Goal: Use online tool/utility: Use online tool/utility

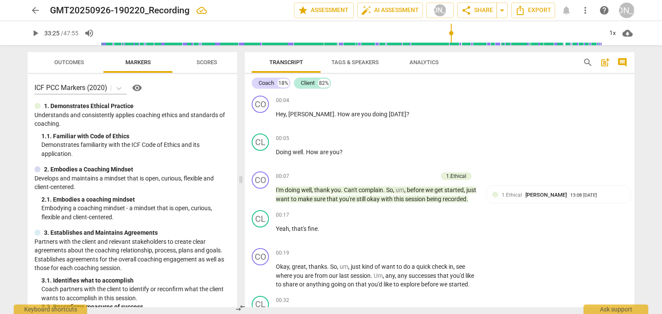
click at [0, 0] on span "pause" at bounding box center [0, 0] width 0 height 0
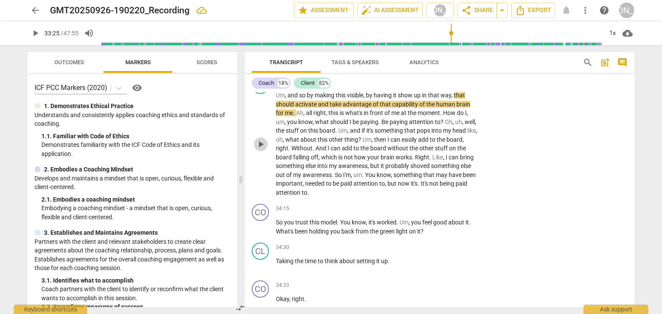
click at [265, 150] on span "play_arrow" at bounding box center [261, 144] width 10 height 10
click at [265, 150] on span "pause" at bounding box center [261, 144] width 10 height 10
click at [265, 150] on span "play_arrow" at bounding box center [261, 144] width 10 height 10
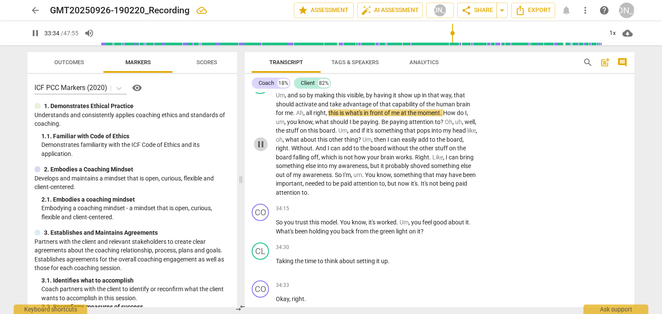
click at [262, 150] on span "pause" at bounding box center [261, 144] width 10 height 10
click at [262, 150] on span "play_arrow" at bounding box center [261, 144] width 10 height 10
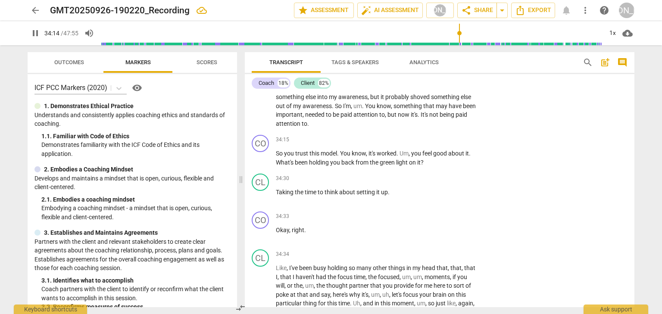
scroll to position [5120, 0]
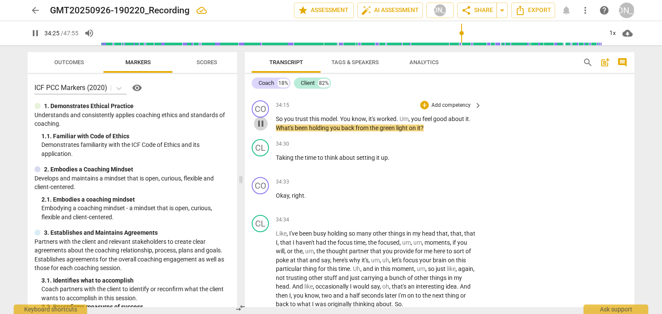
click at [257, 129] on span "pause" at bounding box center [261, 124] width 10 height 10
type input "2066"
click at [421, 110] on div "+" at bounding box center [424, 105] width 9 height 9
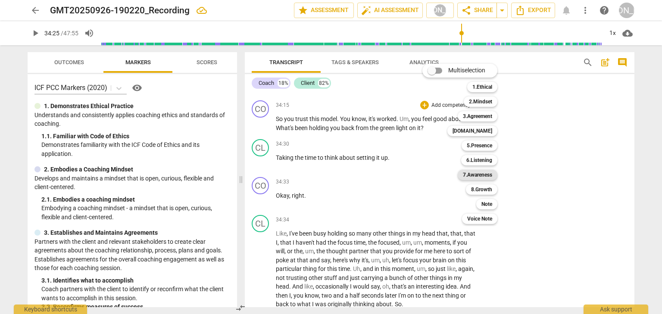
click at [480, 172] on b "7.Awareness" at bounding box center [477, 175] width 29 height 10
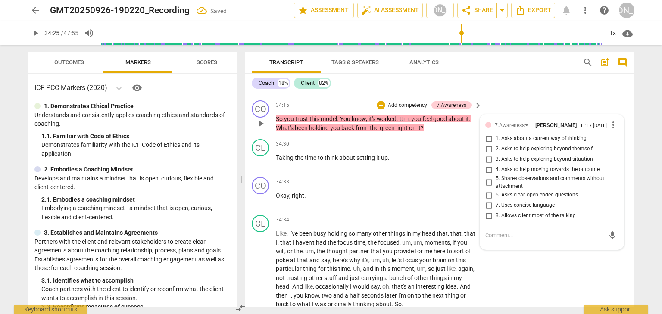
click at [486, 188] on input "5. Shares observations and comments without attachment" at bounding box center [489, 183] width 14 height 10
checkbox input "true"
click at [488, 154] on input "2. Asks to help exploring beyond themself" at bounding box center [489, 149] width 14 height 10
checkbox input "true"
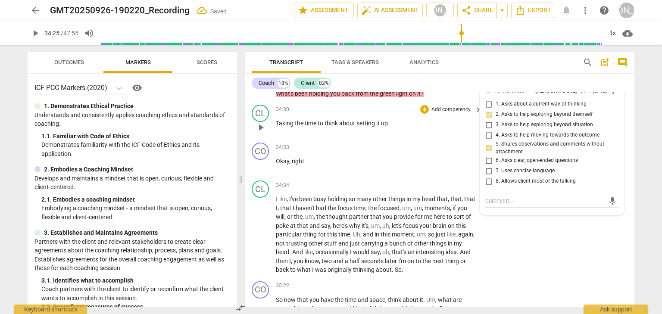
click at [260, 133] on span "play_arrow" at bounding box center [261, 127] width 10 height 10
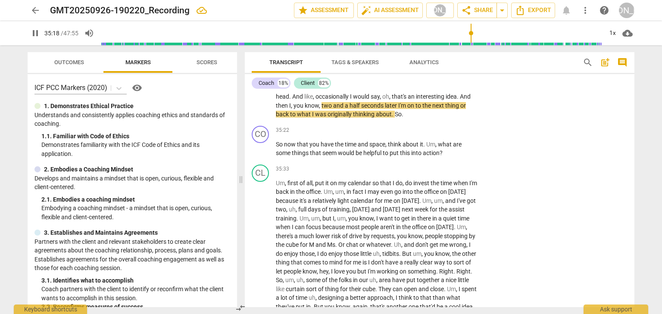
scroll to position [5327, 0]
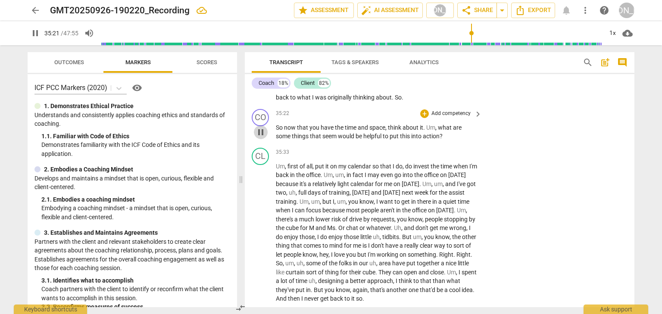
click at [262, 138] on span "pause" at bounding box center [261, 132] width 10 height 10
click at [261, 138] on span "play_arrow" at bounding box center [261, 132] width 10 height 10
click at [261, 138] on span "pause" at bounding box center [261, 132] width 10 height 10
type input "2133"
click at [424, 118] on div "+" at bounding box center [424, 114] width 9 height 9
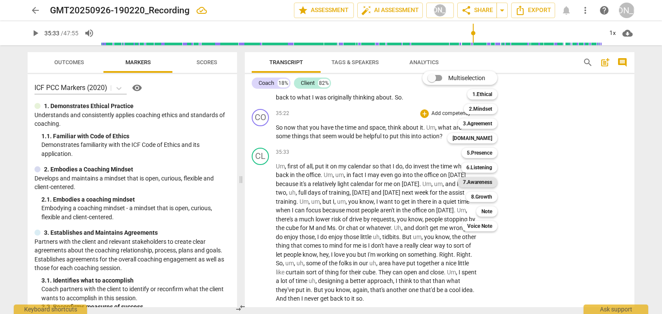
click at [472, 183] on b "7.Awareness" at bounding box center [477, 182] width 29 height 10
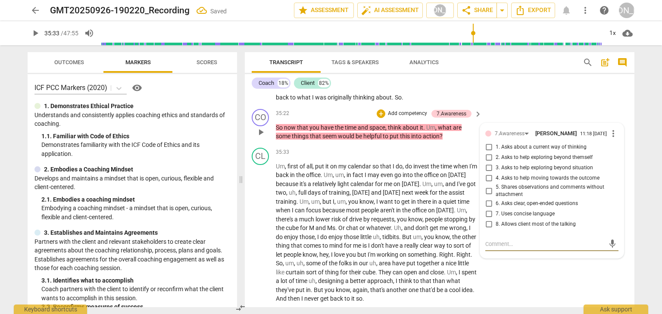
click at [490, 184] on input "4. Asks to help moving towards the outcome" at bounding box center [489, 178] width 14 height 10
checkbox input "true"
click at [258, 238] on span "play_arrow" at bounding box center [261, 233] width 10 height 10
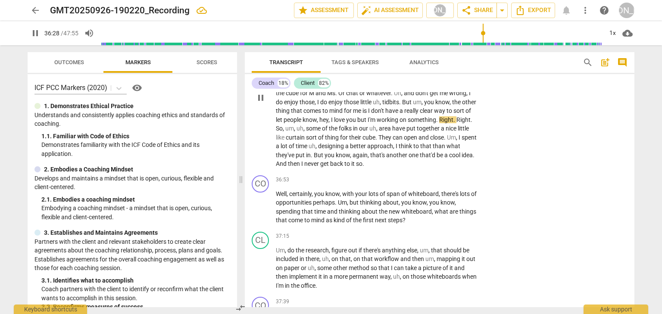
scroll to position [5465, 0]
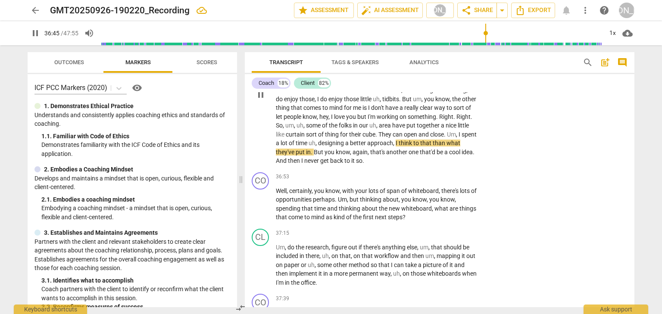
click at [260, 100] on span "pause" at bounding box center [261, 95] width 10 height 10
click at [260, 100] on span "play_arrow" at bounding box center [261, 95] width 10 height 10
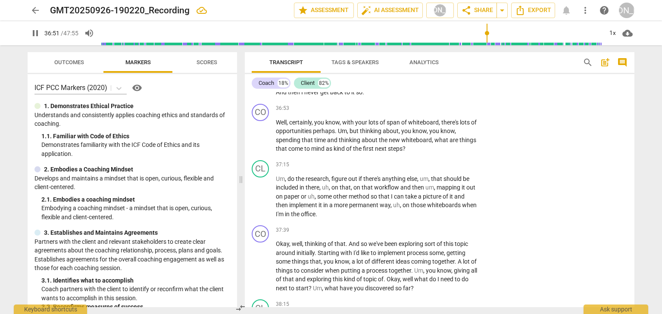
scroll to position [5534, 0]
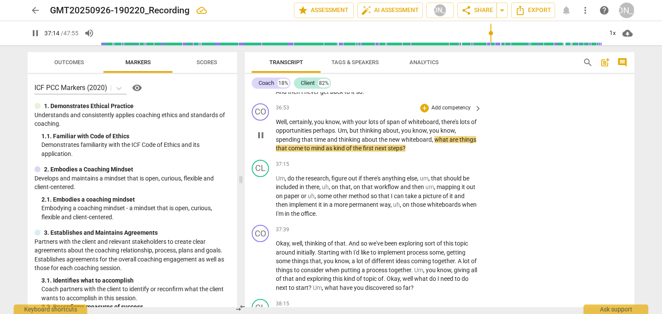
click at [264, 141] on span "pause" at bounding box center [261, 135] width 10 height 10
type input "2235"
click at [426, 113] on div "+" at bounding box center [424, 108] width 9 height 9
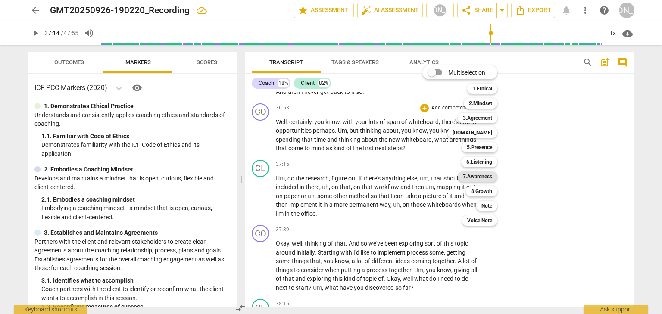
click at [470, 175] on b "7.Awareness" at bounding box center [477, 177] width 29 height 10
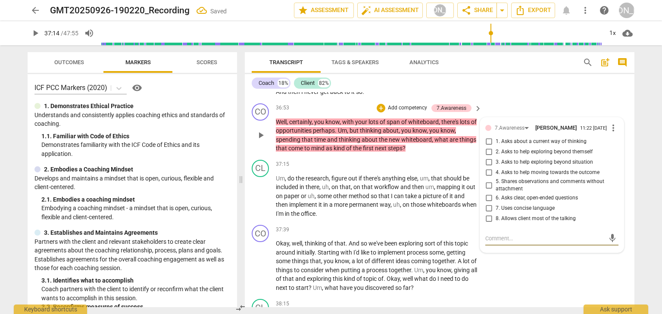
click at [485, 178] on input "4. Asks to help moving towards the outcome" at bounding box center [489, 173] width 14 height 10
checkbox input "true"
click at [264, 201] on span "play_arrow" at bounding box center [261, 196] width 10 height 10
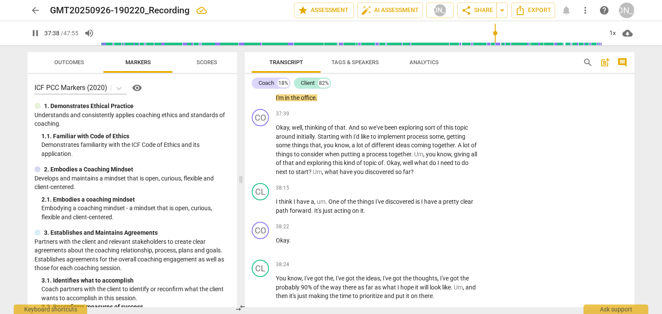
scroll to position [5672, 0]
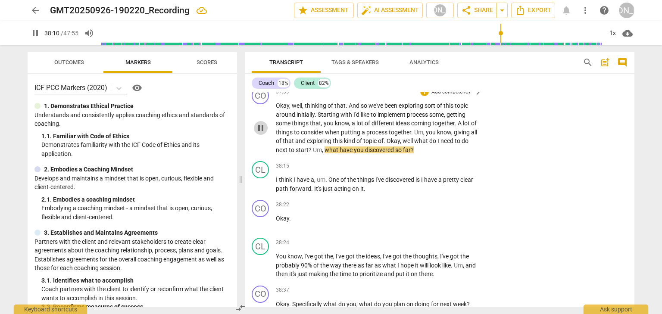
click at [263, 133] on span "pause" at bounding box center [261, 128] width 10 height 10
type input "2291"
click at [425, 96] on div "+" at bounding box center [424, 92] width 9 height 9
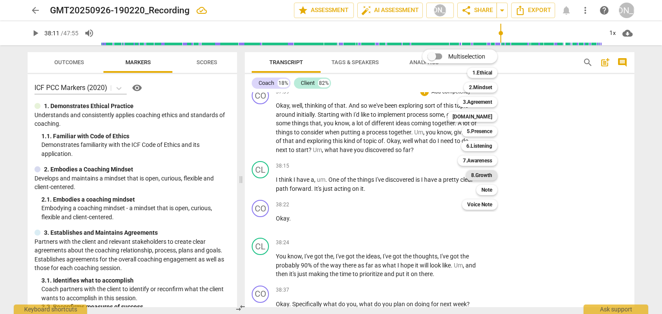
click at [470, 173] on div "8.Growth" at bounding box center [481, 175] width 31 height 10
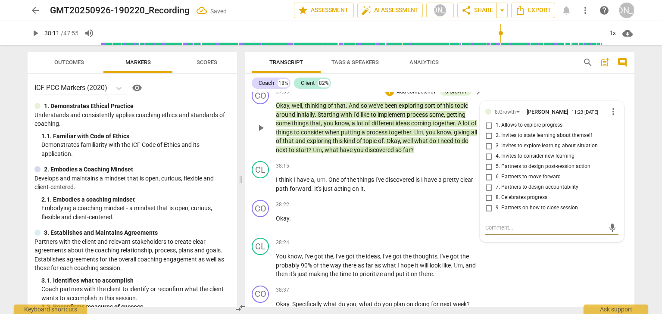
click at [489, 151] on input "3. Invites to explore learning about situation" at bounding box center [489, 146] width 14 height 10
checkbox input "true"
click at [259, 190] on span "play_arrow" at bounding box center [261, 184] width 10 height 10
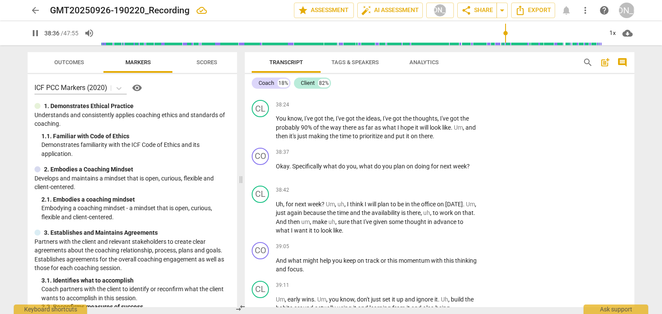
scroll to position [5844, 0]
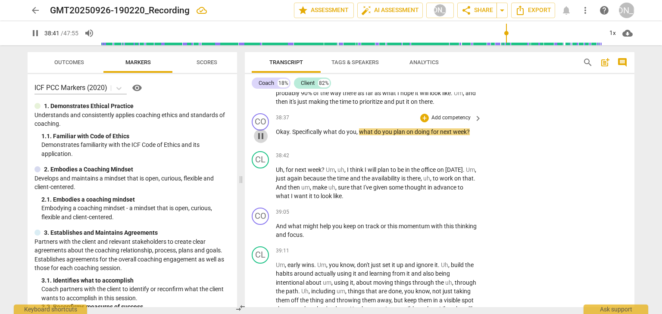
click at [261, 141] on span "pause" at bounding box center [261, 136] width 10 height 10
type input "2322"
click at [446, 122] on p "Add competency" at bounding box center [451, 118] width 41 height 8
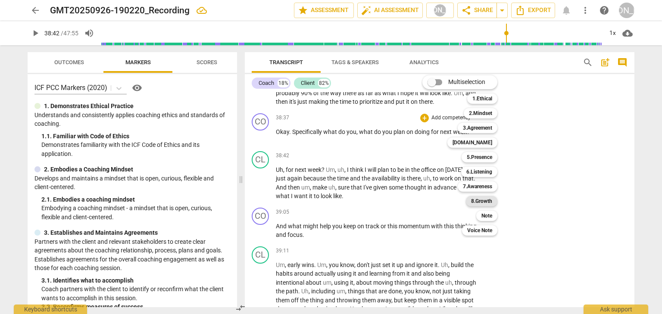
click at [481, 199] on b "8.Growth" at bounding box center [481, 201] width 21 height 10
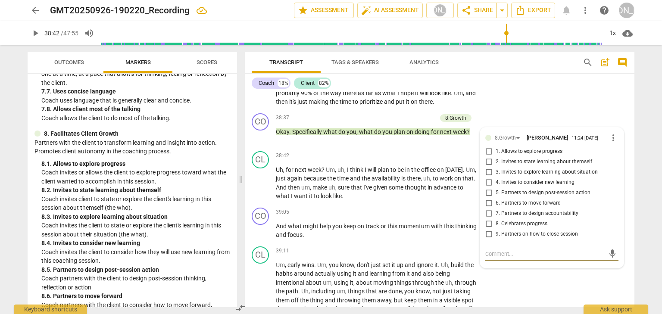
scroll to position [1123, 0]
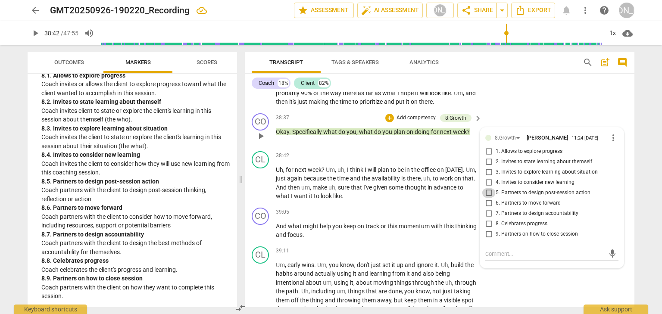
click at [490, 198] on input "5. Partners to design post-session action" at bounding box center [489, 193] width 14 height 10
checkbox input "true"
click at [260, 188] on span "play_arrow" at bounding box center [261, 183] width 10 height 10
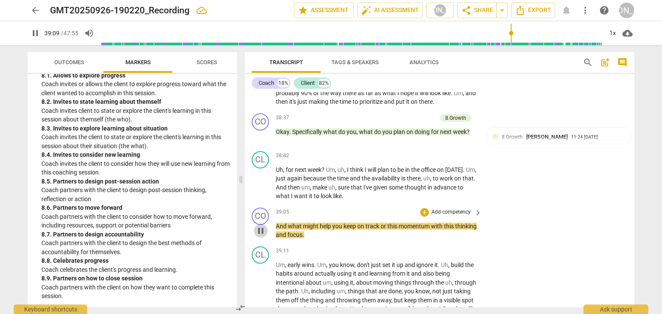
click at [259, 236] on span "pause" at bounding box center [261, 231] width 10 height 10
type input "2350"
click at [421, 217] on div "+" at bounding box center [424, 212] width 9 height 9
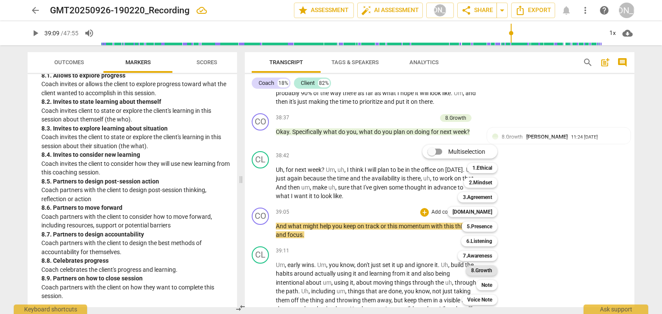
click at [473, 271] on b "8.Growth" at bounding box center [481, 271] width 21 height 10
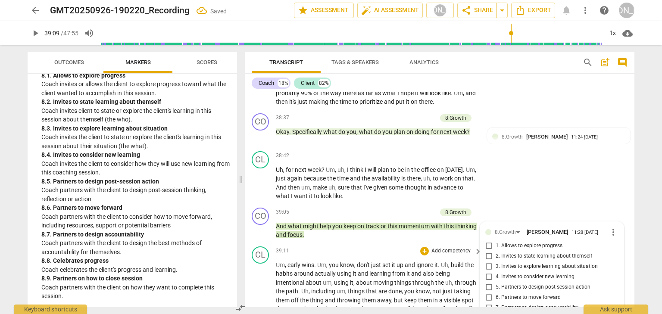
scroll to position [6030, 0]
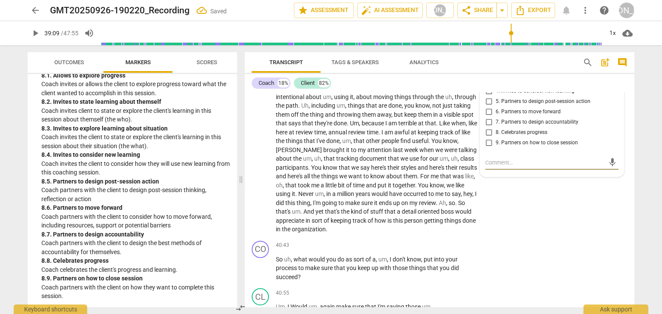
click at [489, 128] on input "7. Partners to design accountability" at bounding box center [489, 122] width 14 height 10
checkbox input "true"
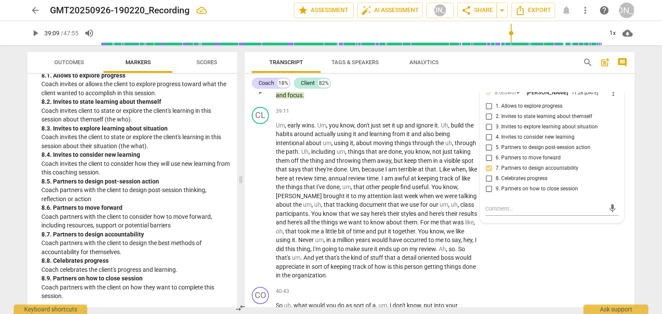
scroll to position [5996, 0]
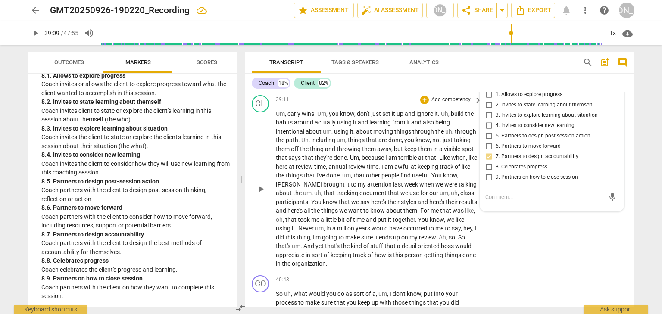
click at [265, 194] on span "play_arrow" at bounding box center [261, 189] width 10 height 10
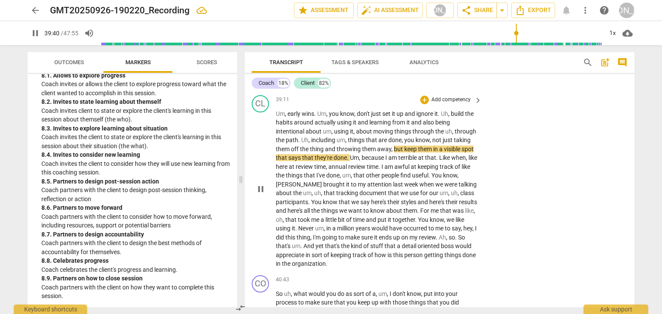
click at [260, 196] on button "pause" at bounding box center [261, 189] width 14 height 14
click at [259, 194] on span "play_arrow" at bounding box center [261, 189] width 10 height 10
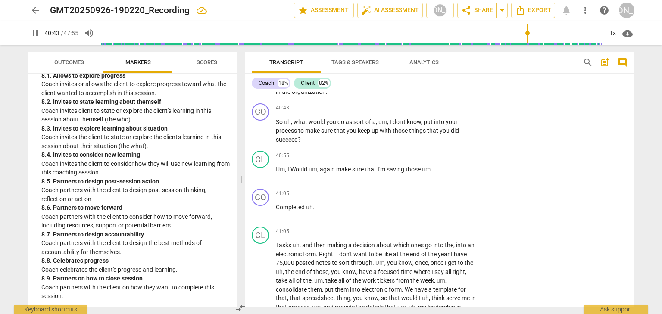
scroll to position [6168, 0]
click at [266, 136] on span "pause" at bounding box center [261, 130] width 14 height 10
type input "2455"
click at [419, 113] on div "+ Add competency keyboard_arrow_right" at bounding box center [451, 107] width 64 height 9
click at [421, 112] on div "+" at bounding box center [424, 107] width 9 height 9
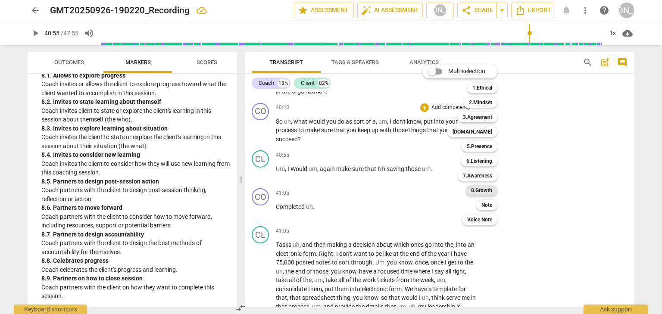
click at [478, 188] on b "8.Growth" at bounding box center [481, 190] width 21 height 10
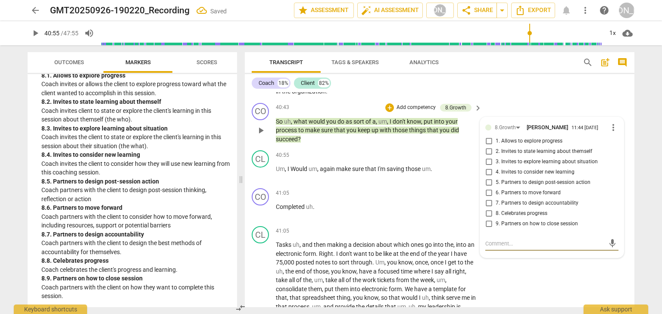
click at [492, 209] on input "7. Partners to design accountability" at bounding box center [489, 203] width 14 height 10
checkbox input "true"
click at [265, 178] on span "play_arrow" at bounding box center [261, 173] width 10 height 10
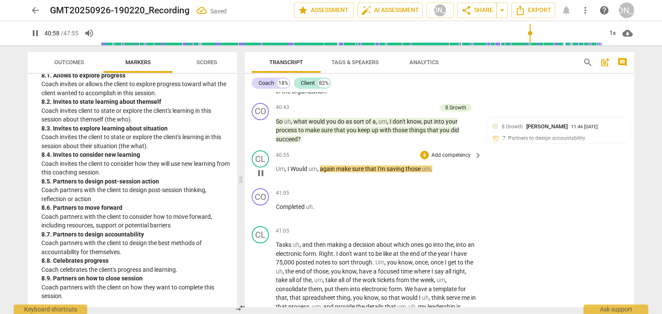
scroll to position [6203, 0]
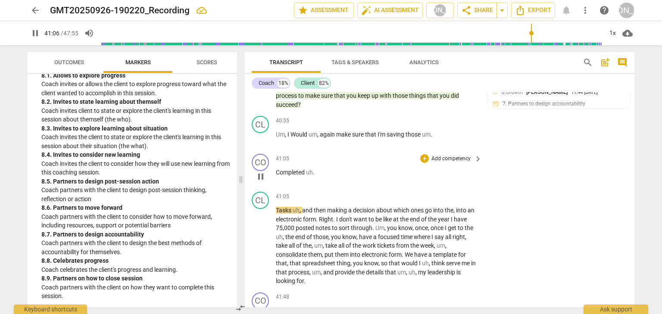
click at [263, 182] on span "pause" at bounding box center [261, 177] width 10 height 10
click at [276, 176] on span "Completed" at bounding box center [291, 172] width 30 height 7
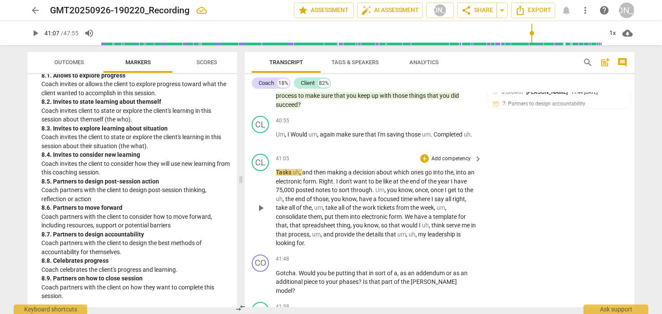
scroll to position [6237, 0]
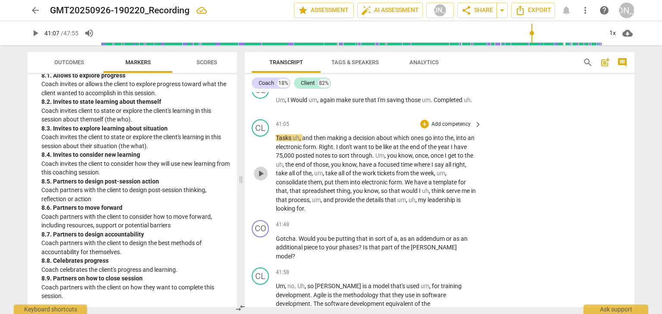
click at [264, 179] on span "play_arrow" at bounding box center [261, 174] width 10 height 10
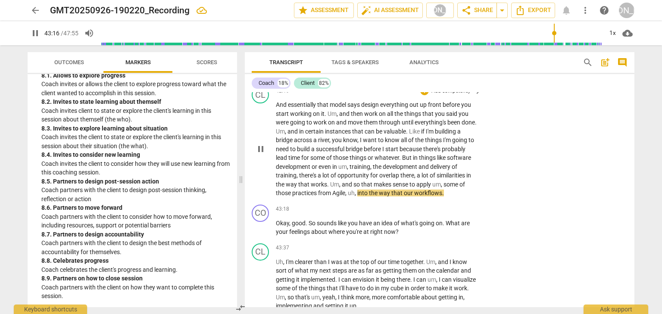
scroll to position [6548, 0]
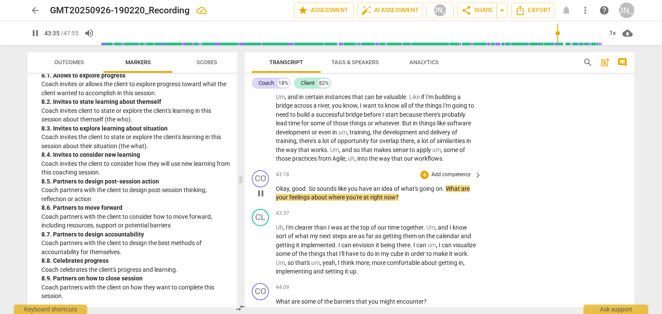
click at [266, 199] on span "pause" at bounding box center [261, 193] width 10 height 10
type input "2616"
click at [420, 179] on div "+" at bounding box center [424, 175] width 9 height 9
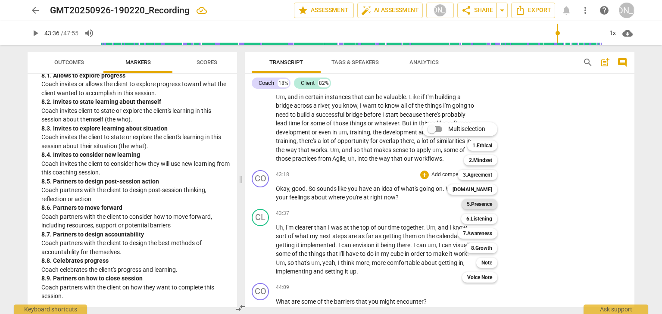
click at [466, 204] on div "5.Presence" at bounding box center [480, 204] width 36 height 10
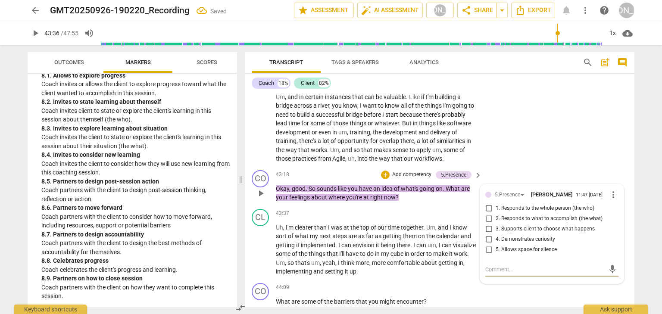
click at [485, 214] on input "1. Responds to the whole person (the who)" at bounding box center [489, 209] width 14 height 10
checkbox input "true"
click at [423, 179] on p "Add competency" at bounding box center [411, 175] width 41 height 8
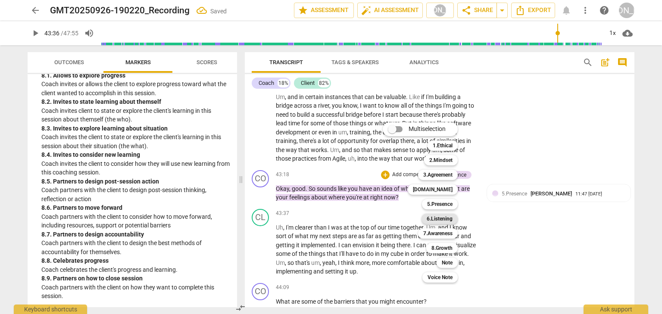
click at [443, 220] on b "6.Listening" at bounding box center [440, 219] width 26 height 10
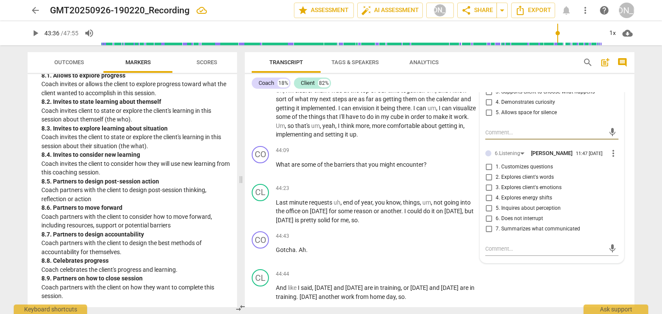
scroll to position [6686, 0]
click at [489, 192] on input "3. Explores client's emotions" at bounding box center [489, 187] width 14 height 10
checkbox input "true"
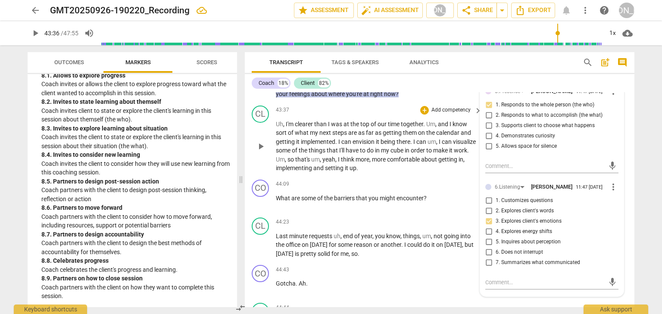
scroll to position [6617, 0]
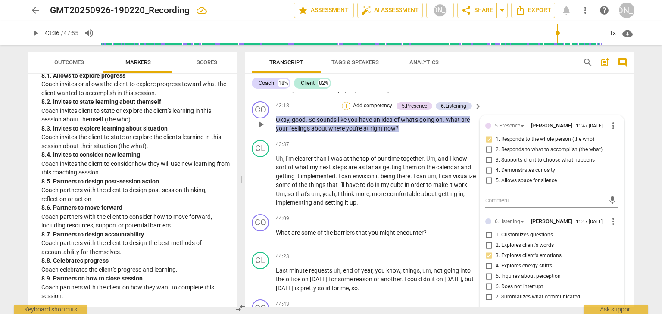
click at [343, 110] on div "+" at bounding box center [346, 106] width 9 height 9
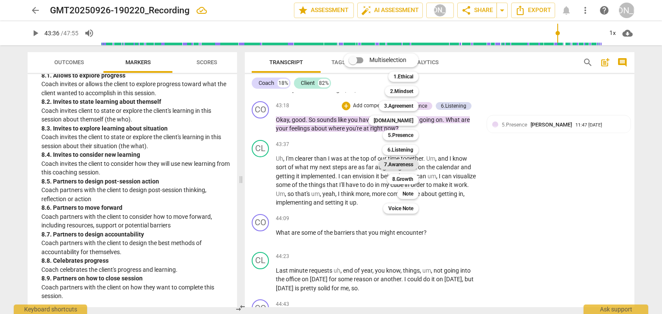
click at [401, 163] on b "7.Awareness" at bounding box center [398, 165] width 29 height 10
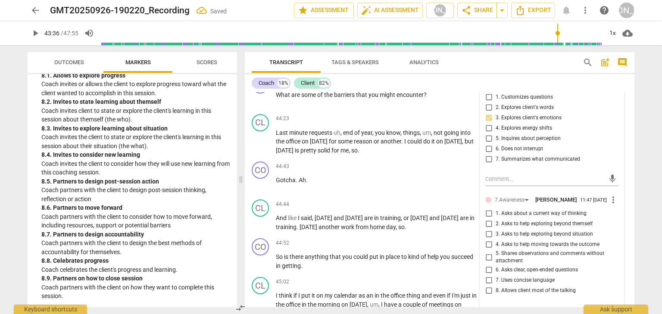
scroll to position [6789, 0]
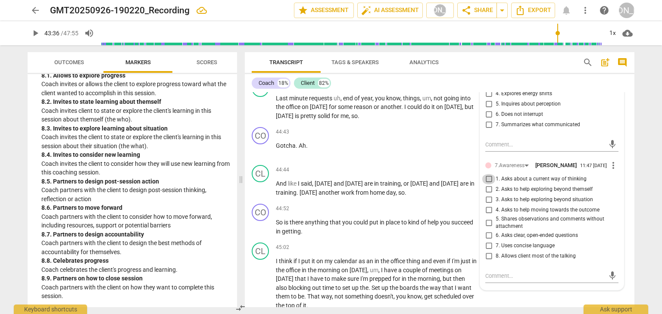
click at [489, 185] on input "1. Asks about a current way of thinking" at bounding box center [489, 179] width 14 height 10
checkbox input "true"
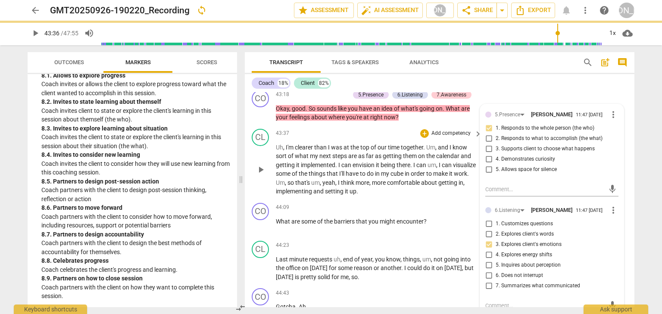
scroll to position [6617, 0]
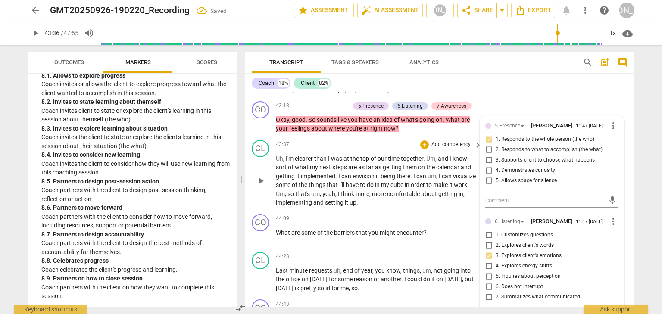
click at [261, 186] on span "play_arrow" at bounding box center [261, 181] width 10 height 10
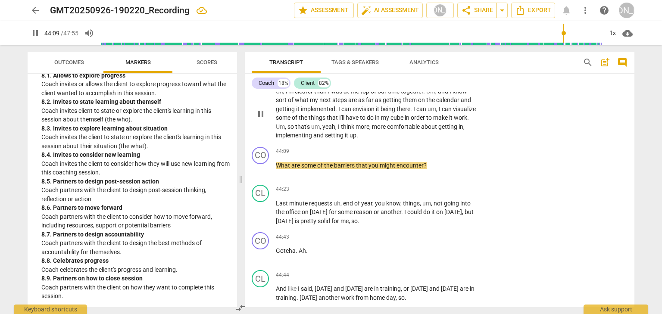
scroll to position [6686, 0]
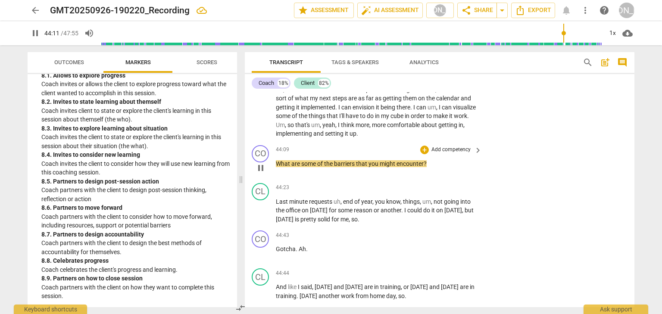
click at [264, 173] on span "pause" at bounding box center [261, 168] width 10 height 10
type input "2652"
click at [423, 154] on div "+" at bounding box center [424, 150] width 9 height 9
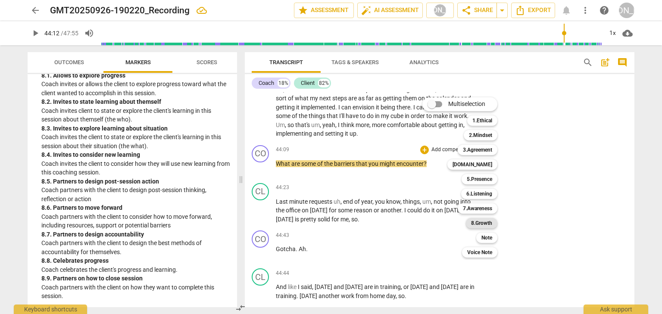
click at [474, 219] on b "8.Growth" at bounding box center [481, 223] width 21 height 10
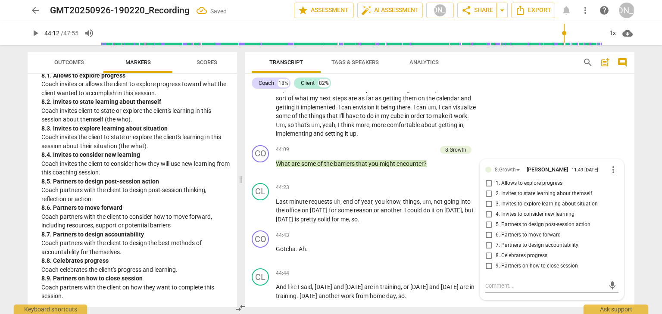
scroll to position [6799, 0]
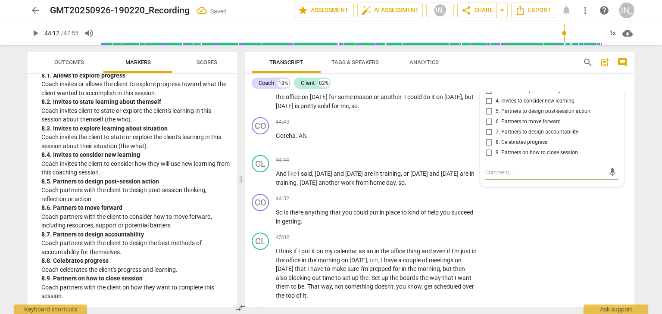
click at [491, 127] on input "6. Partners to move forward" at bounding box center [489, 122] width 14 height 10
checkbox input "true"
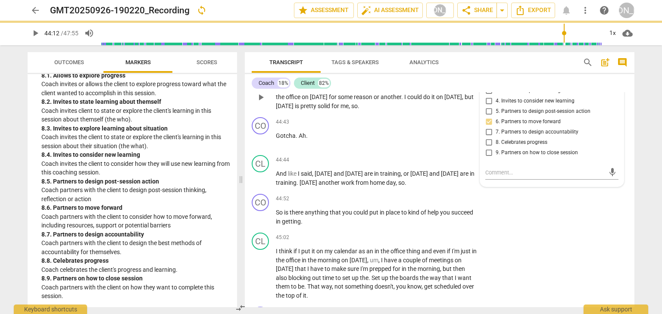
scroll to position [6730, 0]
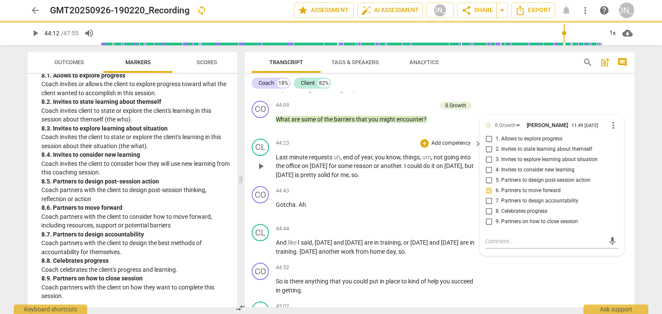
click at [260, 172] on span "play_arrow" at bounding box center [261, 166] width 10 height 10
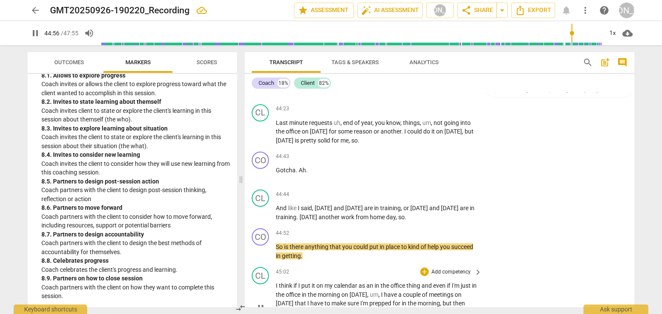
scroll to position [6799, 0]
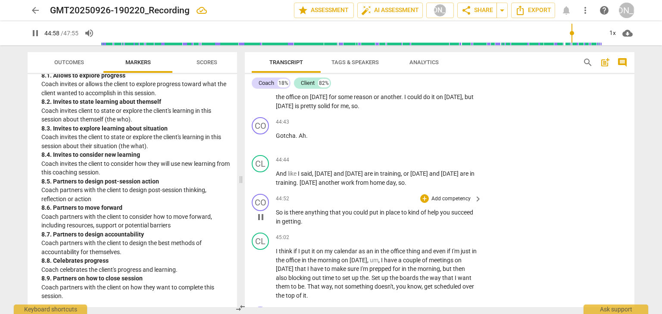
click at [263, 222] on span "pause" at bounding box center [261, 217] width 10 height 10
type input "2699"
click at [416, 204] on div "44:52 + Add competency keyboard_arrow_right" at bounding box center [379, 198] width 207 height 9
click at [425, 203] on div "+" at bounding box center [424, 198] width 9 height 9
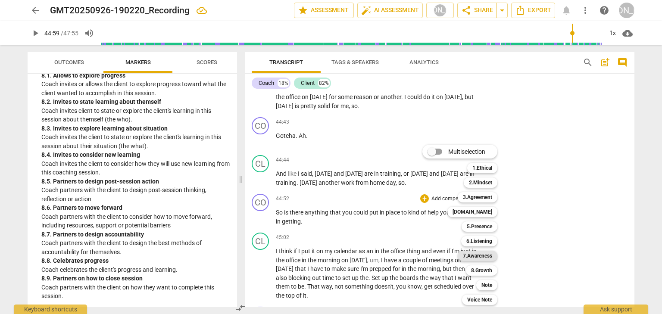
click at [487, 259] on b "7.Awareness" at bounding box center [477, 256] width 29 height 10
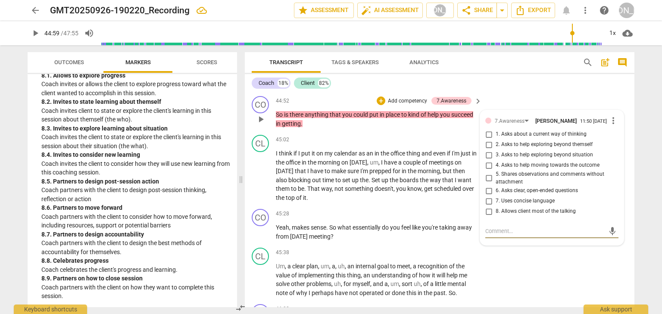
scroll to position [6889, 0]
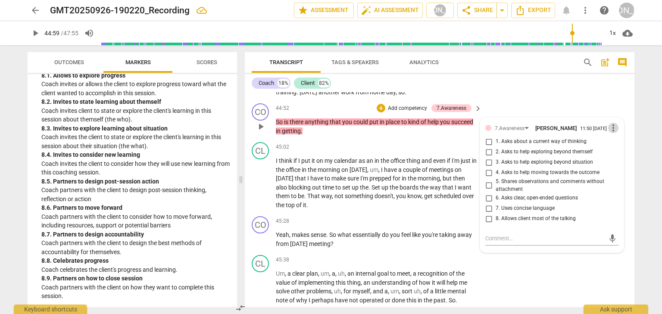
click at [611, 133] on span "more_vert" at bounding box center [613, 128] width 10 height 10
click at [611, 170] on li "Delete" at bounding box center [621, 173] width 30 height 16
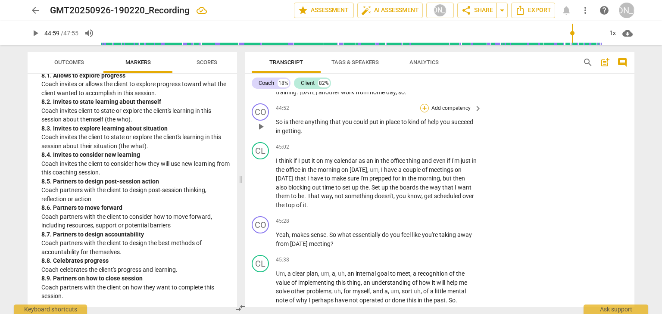
click at [424, 113] on div "+" at bounding box center [424, 108] width 9 height 9
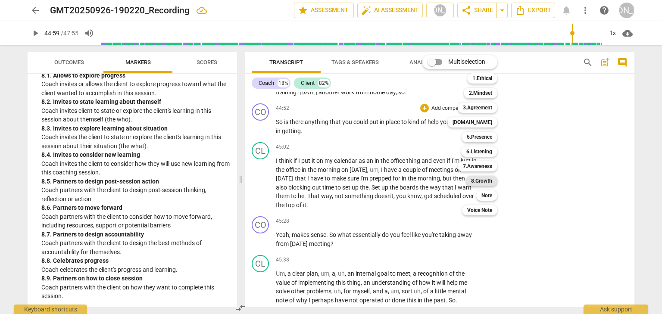
click at [478, 178] on b "8.Growth" at bounding box center [481, 181] width 21 height 10
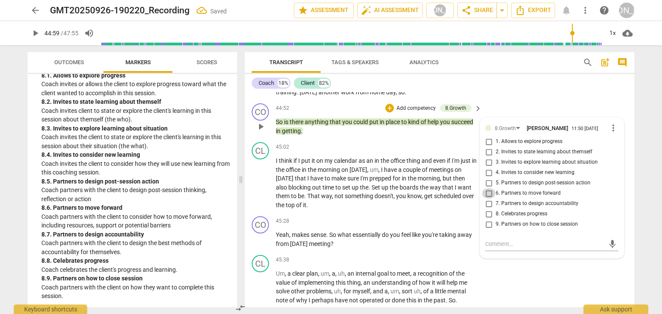
click at [487, 199] on input "6. Partners to move forward" at bounding box center [489, 193] width 14 height 10
checkbox input "true"
click at [260, 188] on span "play_arrow" at bounding box center [261, 183] width 10 height 10
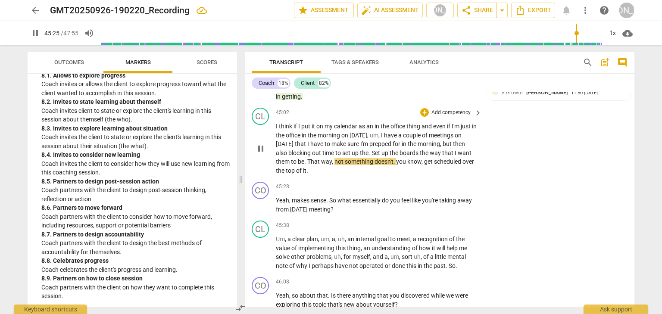
scroll to position [6958, 0]
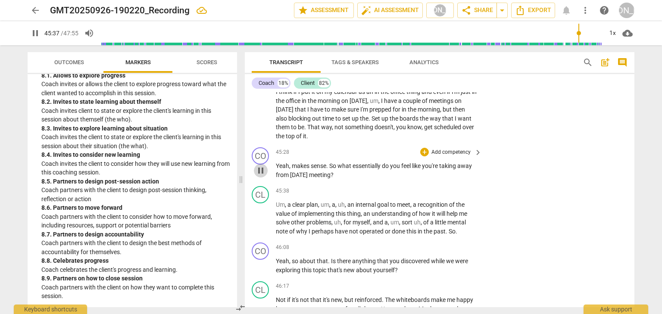
click at [260, 176] on span "pause" at bounding box center [261, 171] width 10 height 10
type input "2738"
click at [425, 157] on div "+" at bounding box center [424, 152] width 9 height 9
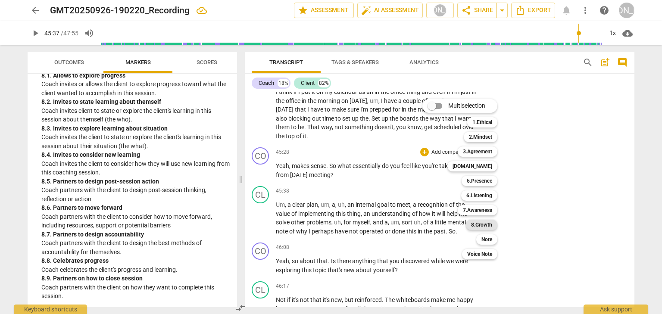
click at [484, 221] on b "8.Growth" at bounding box center [481, 225] width 21 height 10
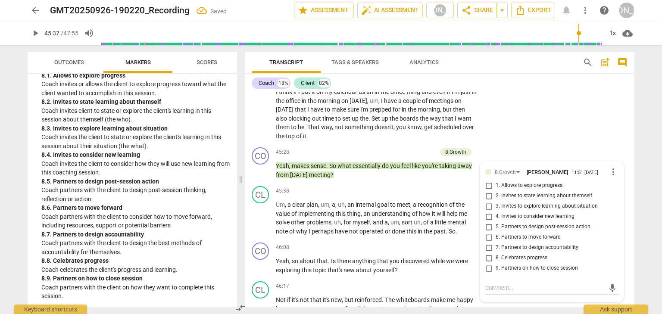
scroll to position [7074, 0]
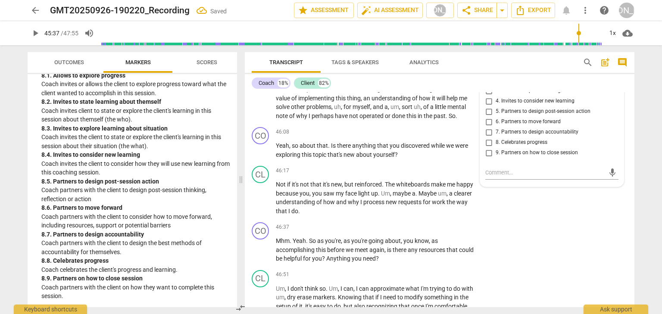
click at [490, 86] on input "2. Invites to state learning about themself" at bounding box center [489, 80] width 14 height 10
checkbox input "true"
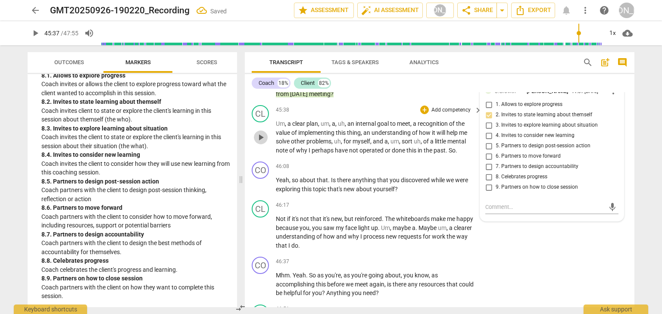
click at [263, 143] on span "play_arrow" at bounding box center [261, 137] width 10 height 10
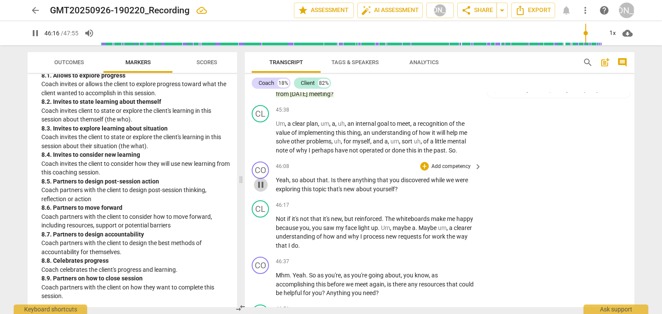
click at [264, 190] on span "pause" at bounding box center [261, 185] width 10 height 10
type input "2777"
click at [422, 171] on div "+" at bounding box center [424, 166] width 9 height 9
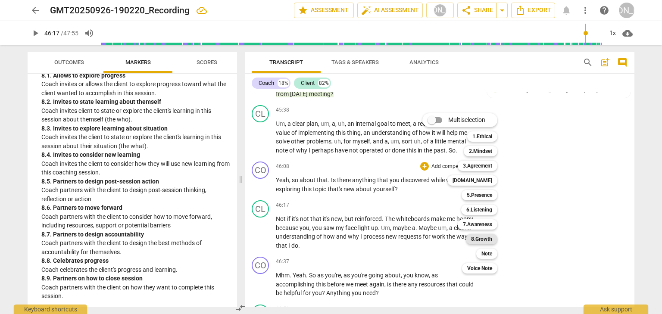
click at [494, 238] on div "8.Growth" at bounding box center [481, 239] width 31 height 10
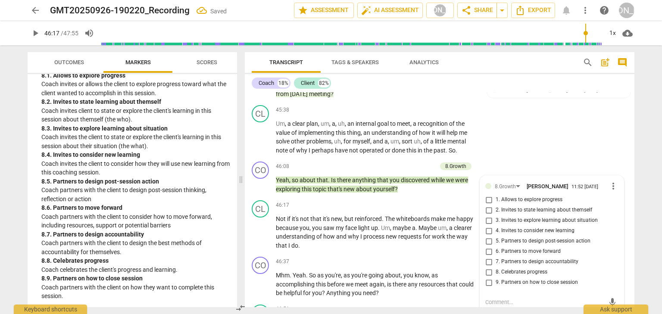
scroll to position [7169, 0]
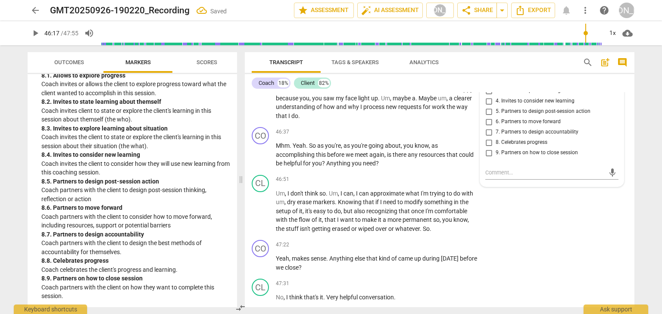
click at [490, 86] on input "2. Invites to state learning about themself" at bounding box center [489, 80] width 14 height 10
checkbox input "true"
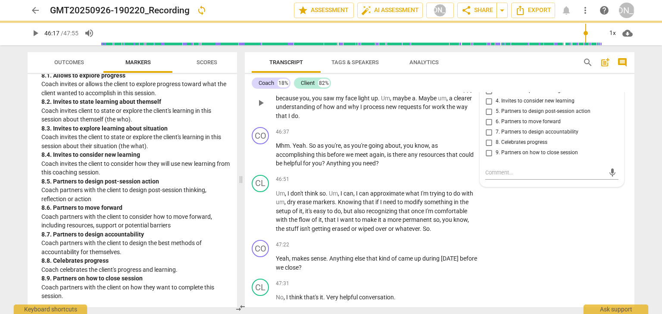
scroll to position [7135, 0]
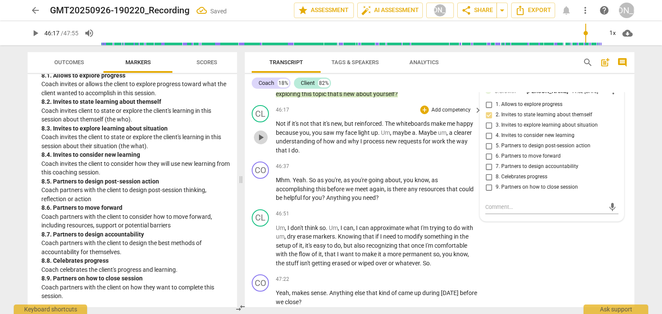
click at [266, 143] on span "play_arrow" at bounding box center [261, 137] width 14 height 10
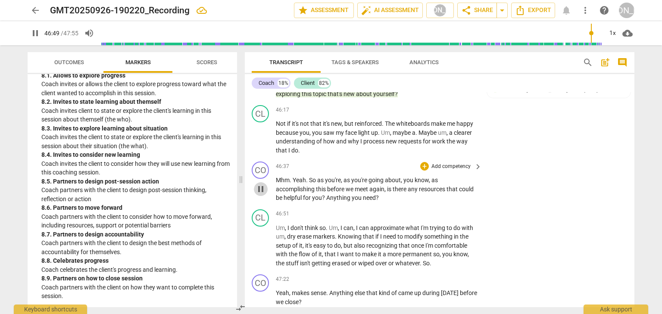
click at [262, 194] on span "pause" at bounding box center [261, 189] width 10 height 10
type input "2810"
click at [422, 171] on div "+" at bounding box center [424, 166] width 9 height 9
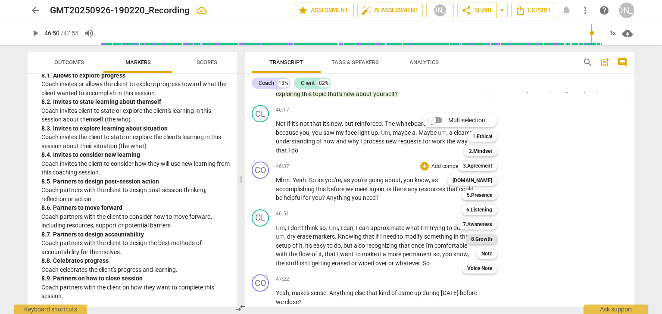
click at [479, 237] on b "8.Growth" at bounding box center [481, 239] width 21 height 10
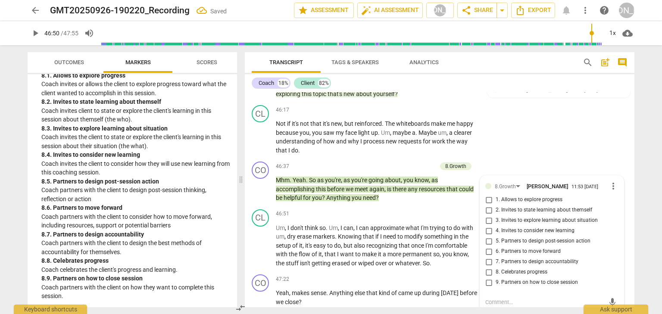
scroll to position [7264, 0]
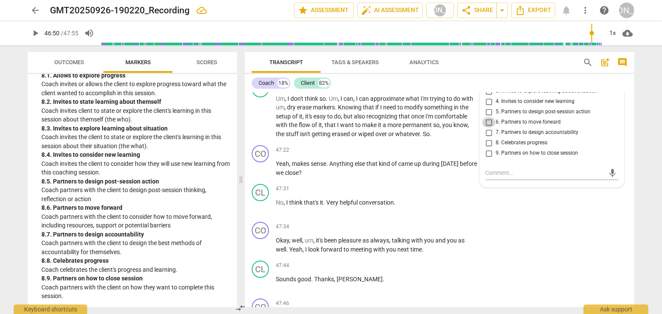
click at [490, 128] on input "6. Partners to move forward" at bounding box center [489, 122] width 14 height 10
checkbox input "true"
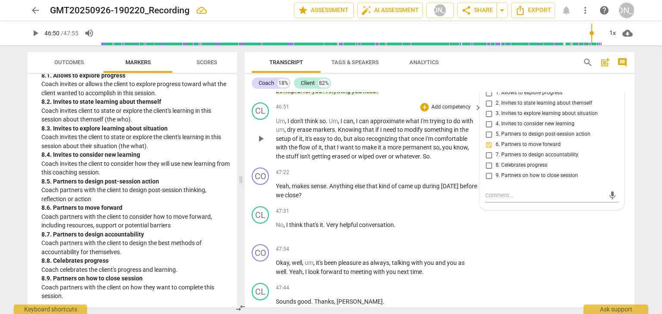
scroll to position [7230, 0]
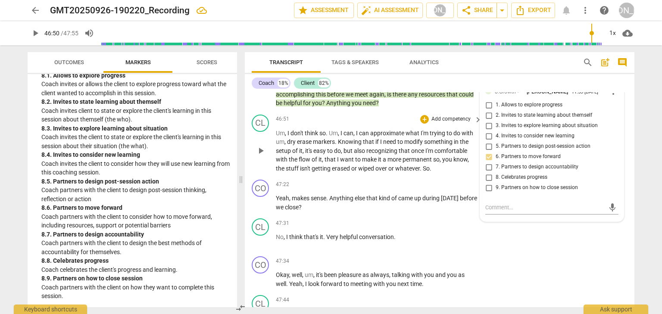
click at [264, 156] on span "play_arrow" at bounding box center [261, 151] width 10 height 10
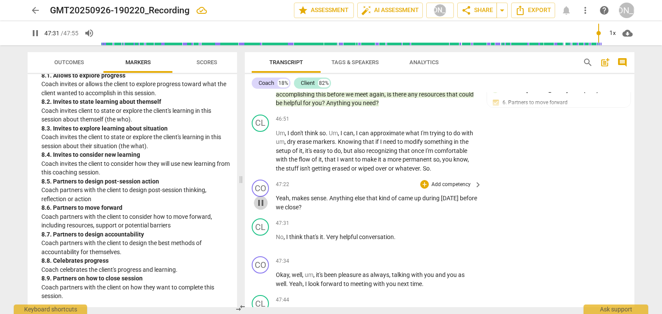
click at [265, 208] on span "pause" at bounding box center [261, 203] width 10 height 10
type input "2852"
click at [422, 189] on div "+" at bounding box center [424, 184] width 9 height 9
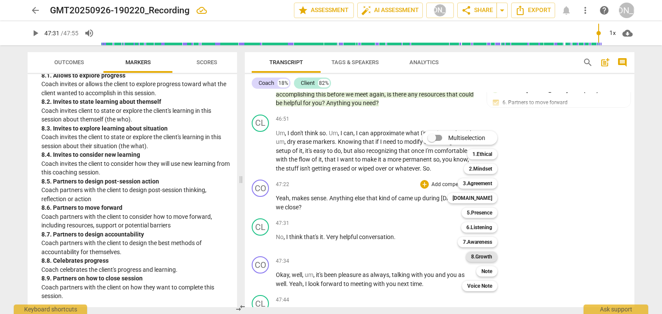
click at [472, 254] on b "8.Growth" at bounding box center [481, 257] width 21 height 10
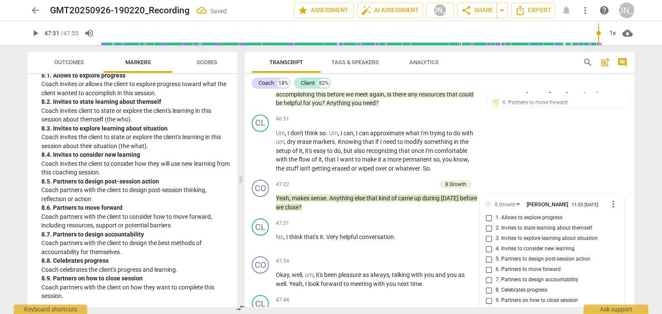
scroll to position [7378, 0]
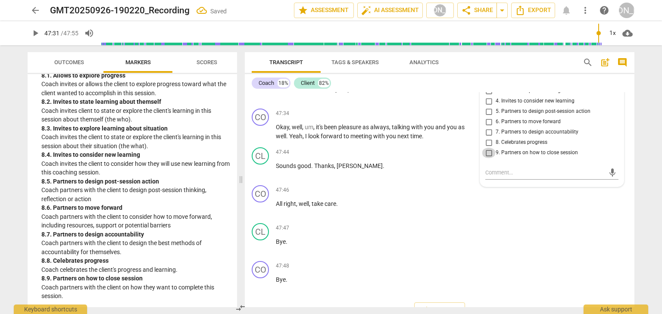
click at [488, 158] on input "9. Partners on how to close session" at bounding box center [489, 153] width 14 height 10
checkbox input "true"
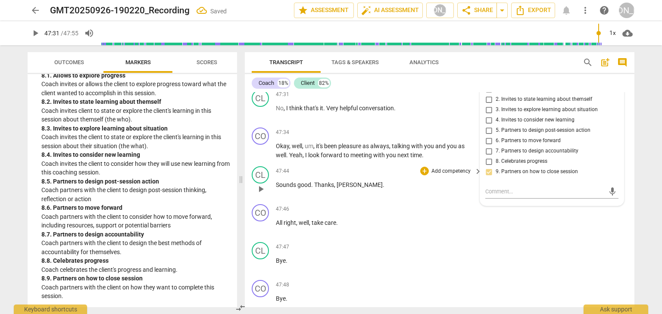
scroll to position [7309, 0]
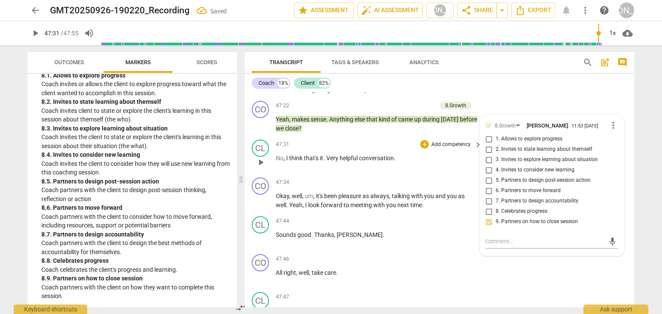
click at [264, 168] on span "play_arrow" at bounding box center [261, 162] width 10 height 10
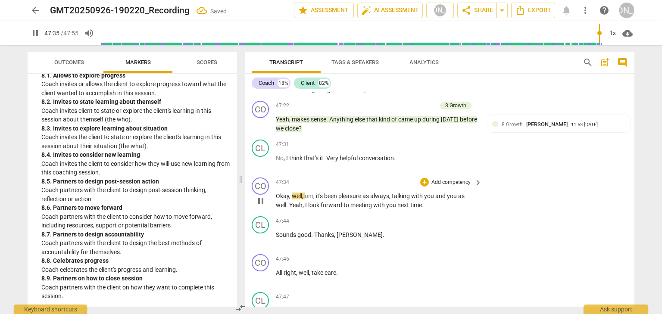
scroll to position [7343, 0]
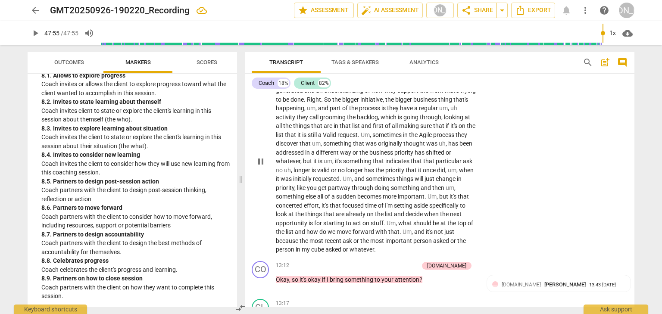
type input "2875"
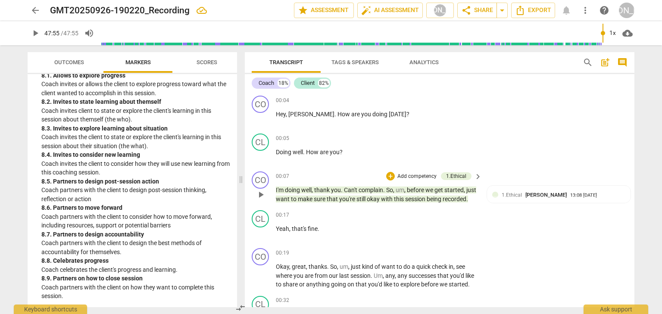
scroll to position [0, 0]
